Goal: Navigation & Orientation: Find specific page/section

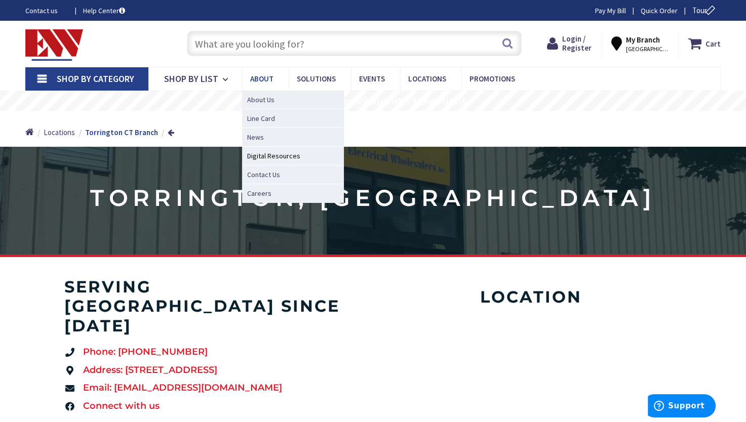
click at [259, 75] on span "About" at bounding box center [261, 79] width 23 height 10
click at [264, 101] on span "About Us" at bounding box center [260, 100] width 27 height 10
click at [275, 104] on link "About Us" at bounding box center [292, 99] width 101 height 19
click at [281, 126] on link "Line Card" at bounding box center [292, 118] width 101 height 19
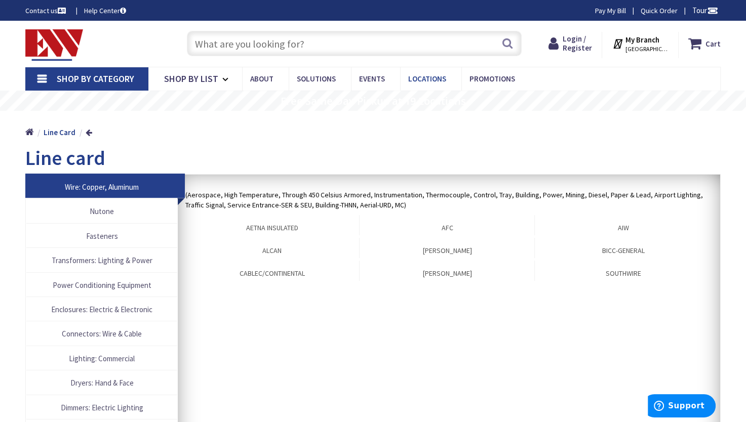
click at [429, 84] on link "Locations" at bounding box center [430, 78] width 61 height 23
click at [429, 82] on span "Locations" at bounding box center [427, 79] width 38 height 10
